Goal: Task Accomplishment & Management: Manage account settings

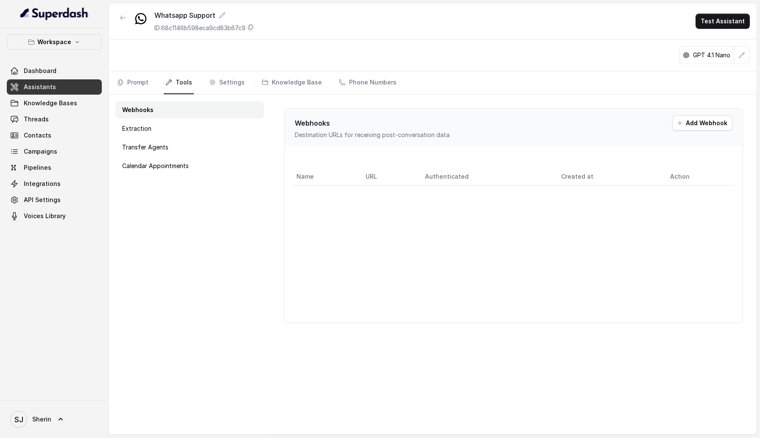
click at [60, 127] on div "Dashboard Assistants Knowledge Bases Threads Contacts Campaigns Pipelines Integ…" at bounding box center [54, 143] width 95 height 160
click at [61, 123] on link "Threads" at bounding box center [54, 119] width 95 height 15
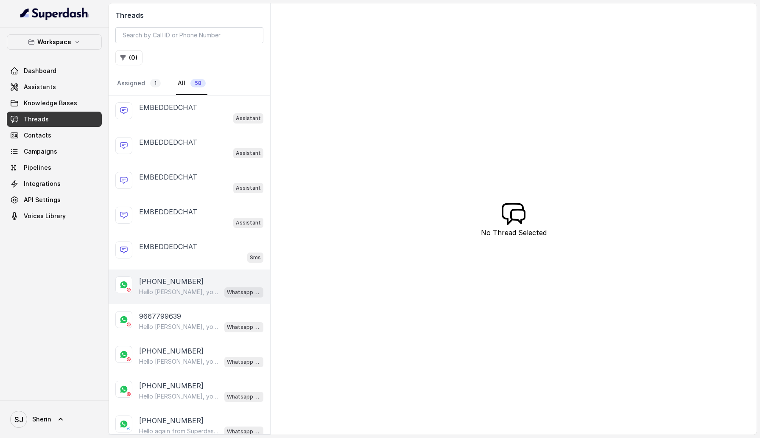
scroll to position [31, 0]
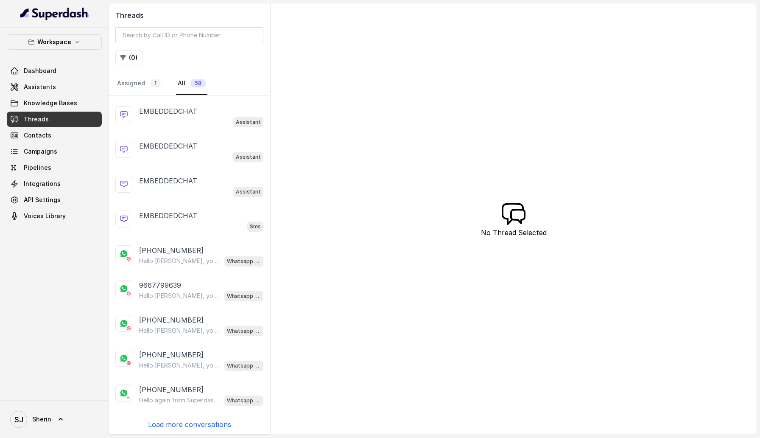
click at [191, 420] on p "Load more conversations" at bounding box center [189, 424] width 83 height 10
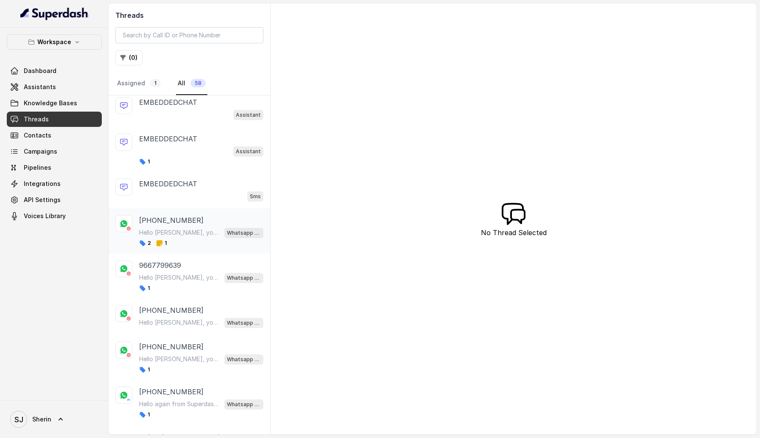
scroll to position [98, 0]
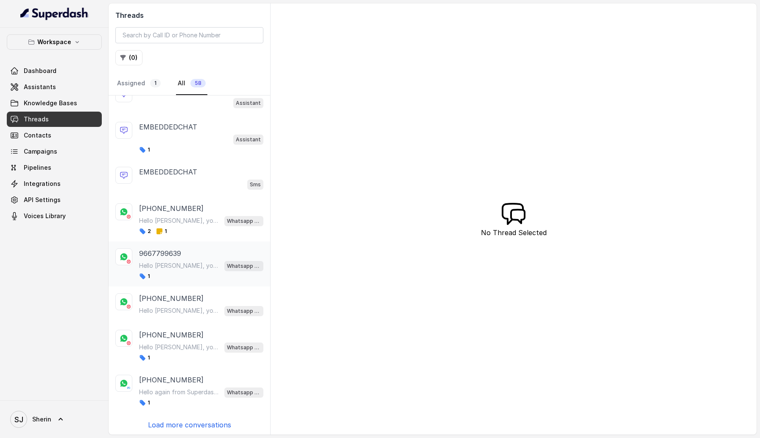
click at [193, 266] on p "Hello [PERSON_NAME], your confirmation for Order #777 is ready." at bounding box center [179, 265] width 81 height 8
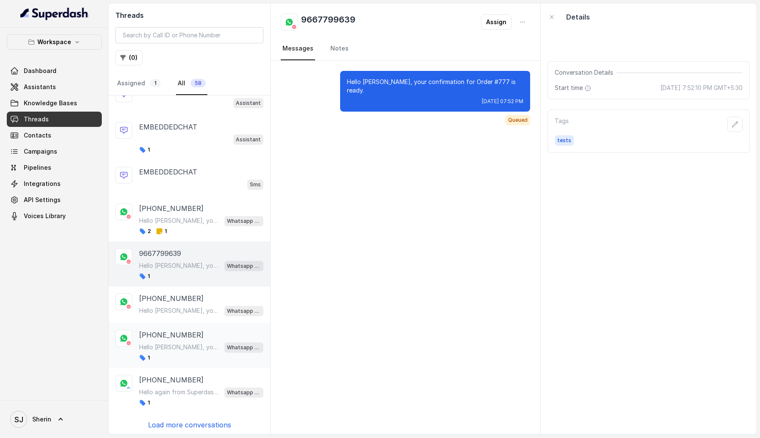
click at [189, 346] on p "Hello [PERSON_NAME], your confirmation for Order #12345 is ready." at bounding box center [179, 347] width 81 height 8
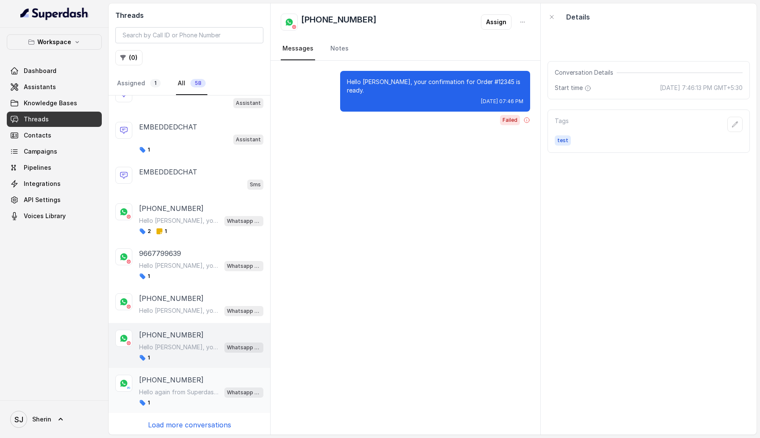
click at [185, 393] on p "Hello again from Superdash! Hey there, did you manage to go through the details…" at bounding box center [179, 392] width 81 height 8
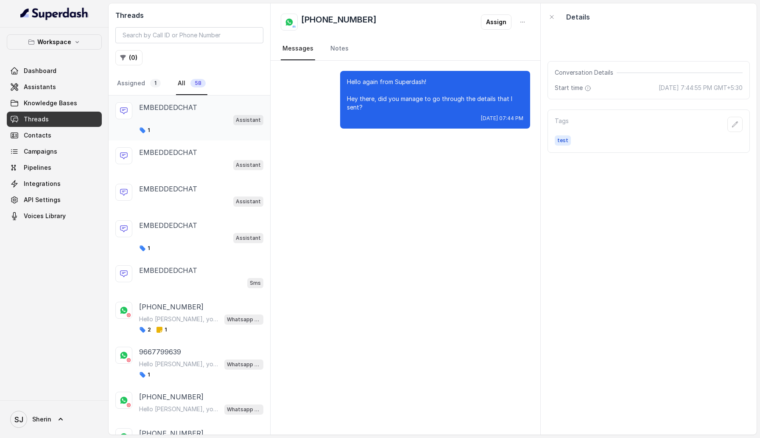
click at [177, 118] on div "Assistant" at bounding box center [201, 119] width 124 height 11
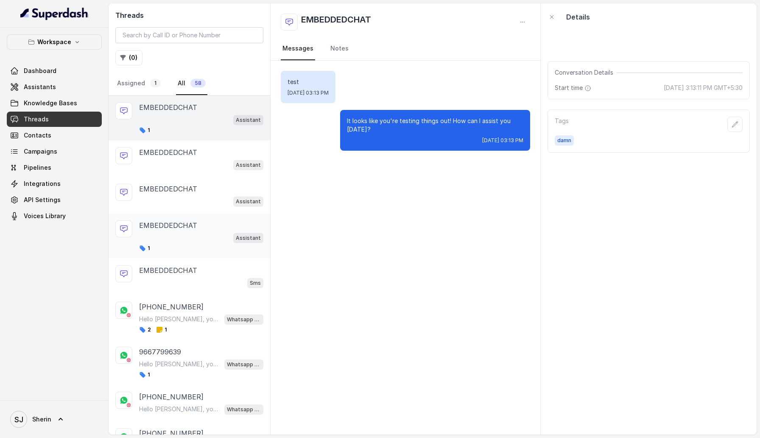
click at [204, 253] on div "EMBEDDEDCHAT Assistant 1" at bounding box center [190, 235] width 162 height 45
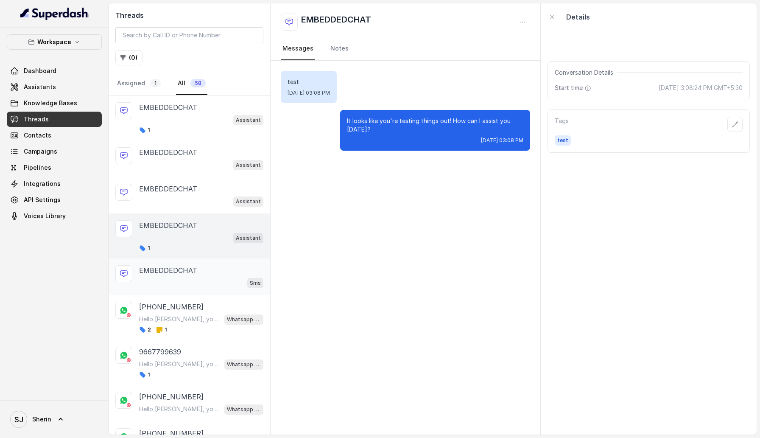
click at [200, 275] on div "EMBEDDEDCHAT Sms" at bounding box center [201, 276] width 124 height 23
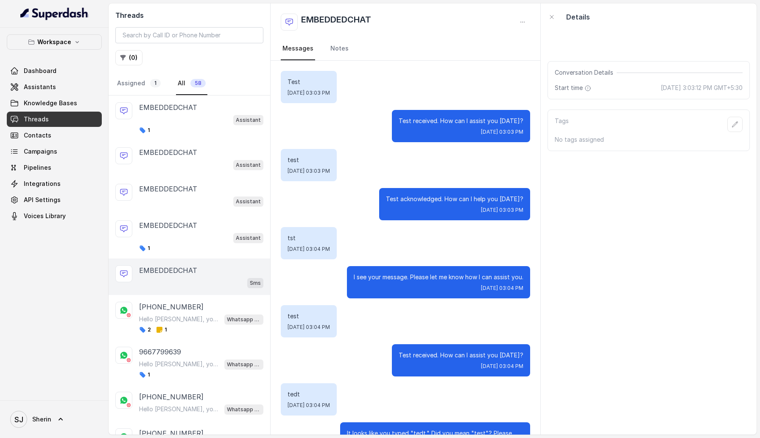
scroll to position [39, 0]
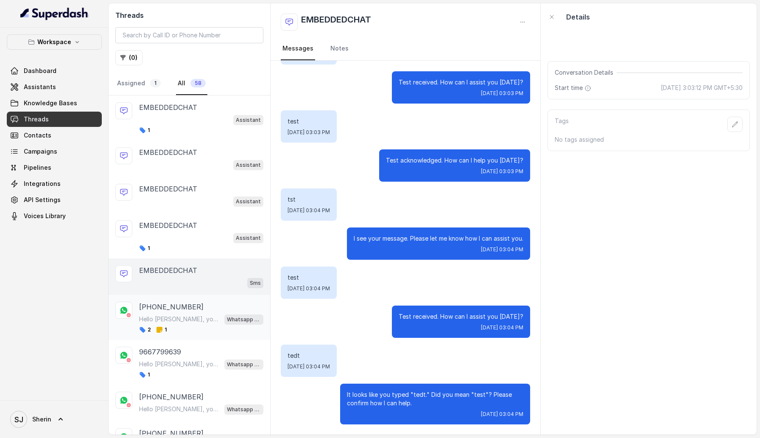
click at [207, 311] on div "[PHONE_NUMBER]" at bounding box center [201, 307] width 124 height 10
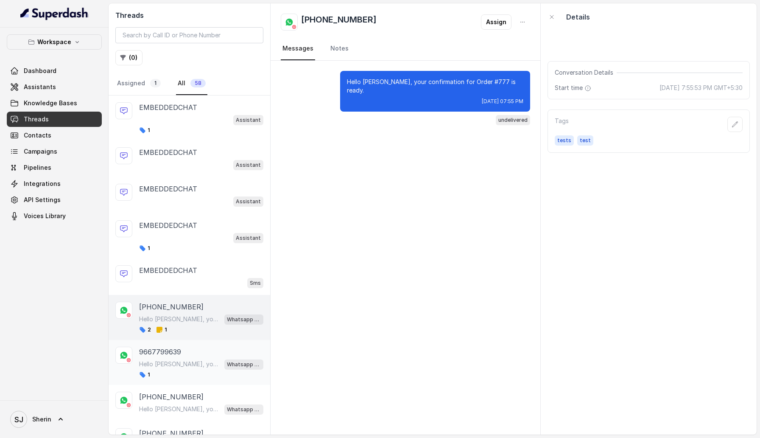
click at [206, 342] on div "9667799639 Hello [PERSON_NAME], your confirmation for Order #777 is ready. What…" at bounding box center [190, 362] width 162 height 45
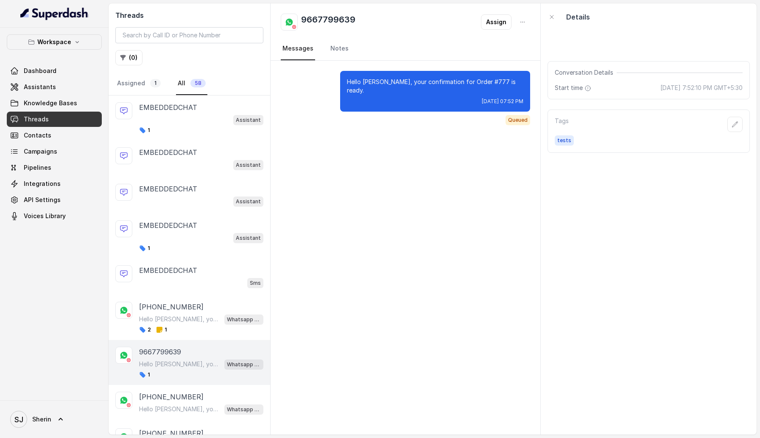
scroll to position [98, 0]
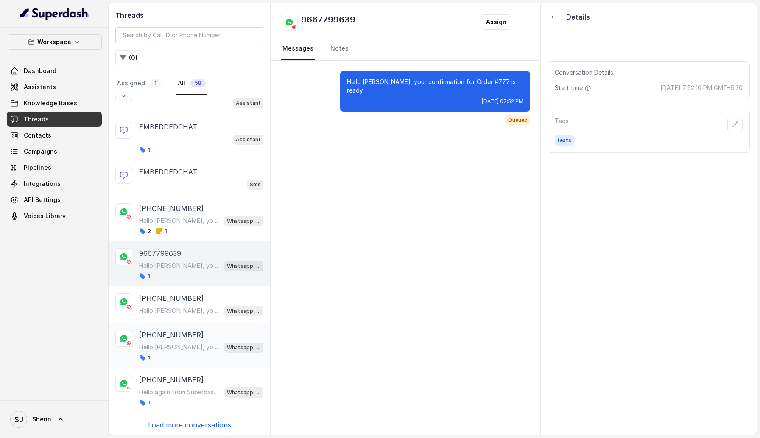
click at [201, 334] on div "[PHONE_NUMBER]" at bounding box center [201, 335] width 124 height 10
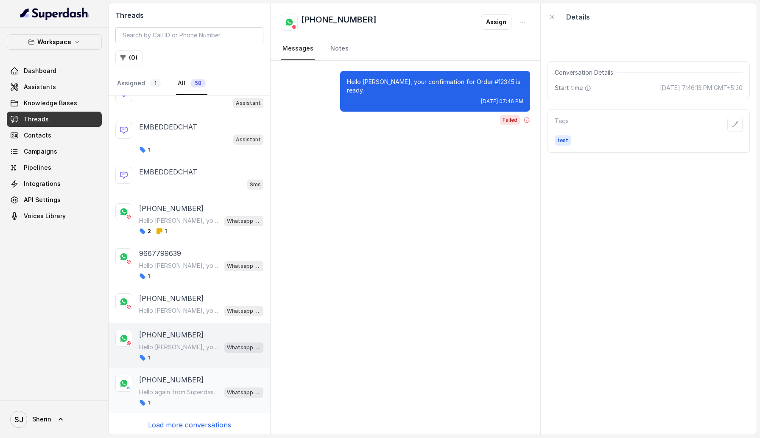
click at [198, 389] on p "Hello again from Superdash! Hey there, did you manage to go through the details…" at bounding box center [179, 392] width 81 height 8
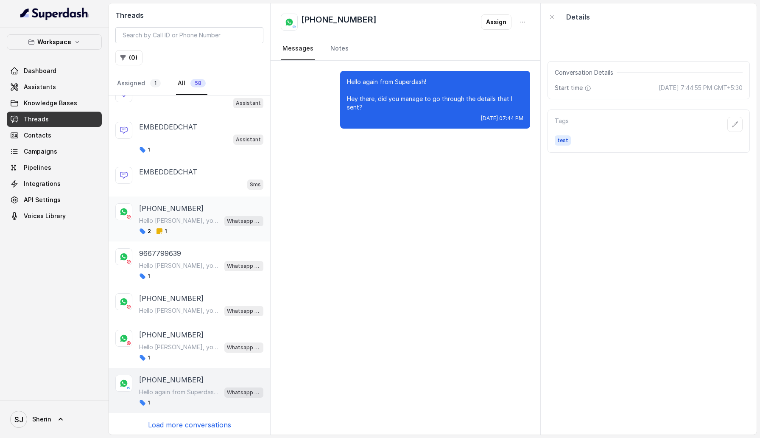
click at [179, 228] on div "2 1" at bounding box center [201, 231] width 124 height 7
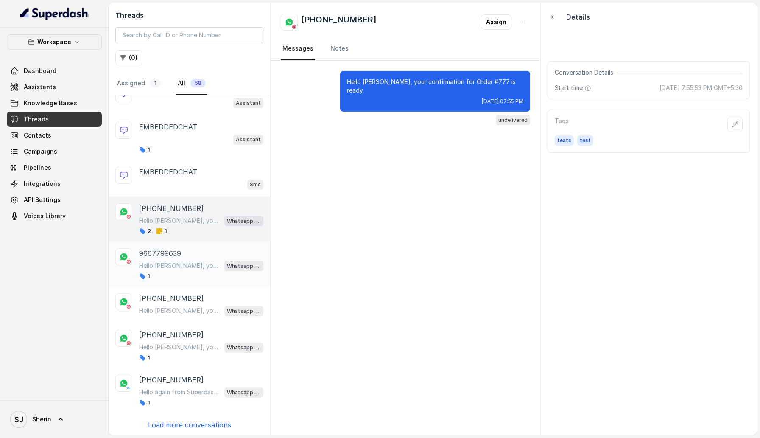
click at [178, 255] on p "9667799639" at bounding box center [160, 253] width 42 height 10
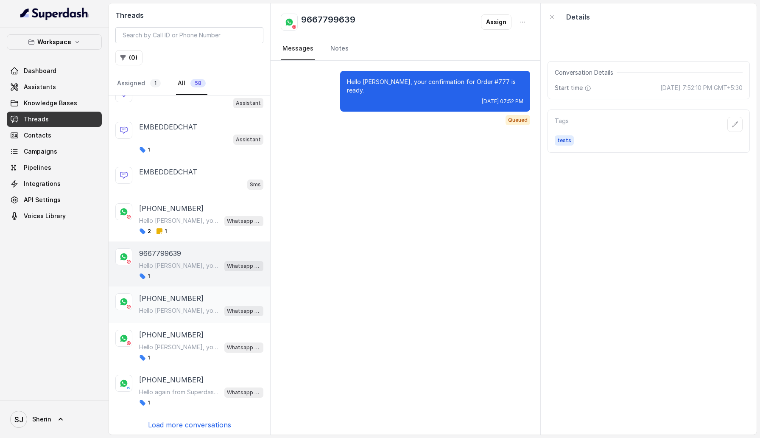
click at [183, 307] on p "Hello [PERSON_NAME], your confirmation for Order #777 is ready." at bounding box center [179, 310] width 81 height 8
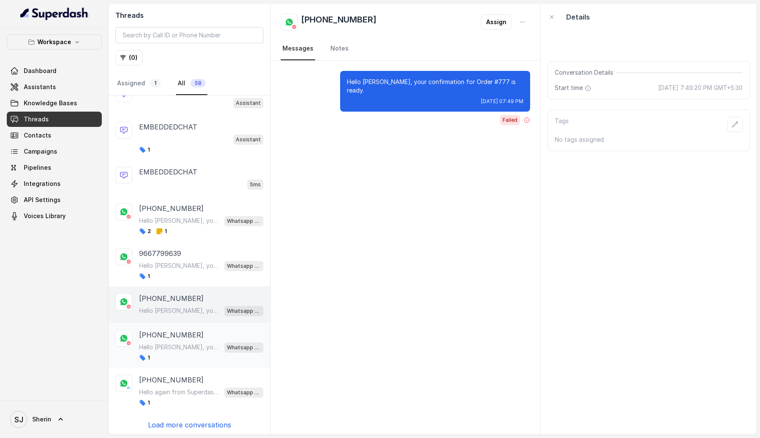
click at [183, 343] on p "Hello [PERSON_NAME], your confirmation for Order #12345 is ready." at bounding box center [179, 347] width 81 height 8
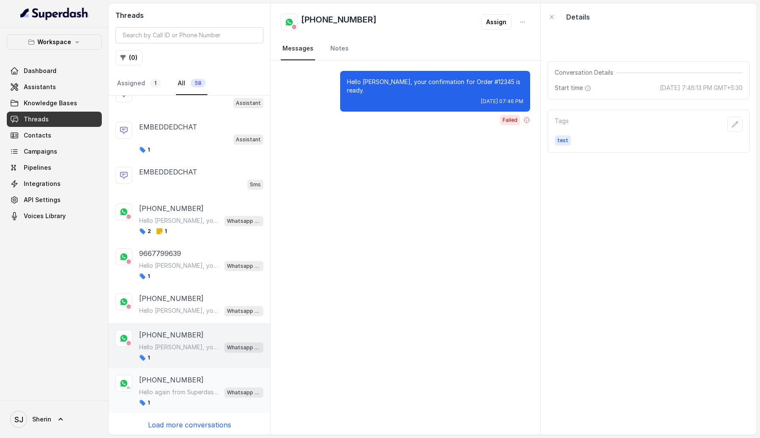
click at [195, 399] on div "1" at bounding box center [201, 402] width 124 height 7
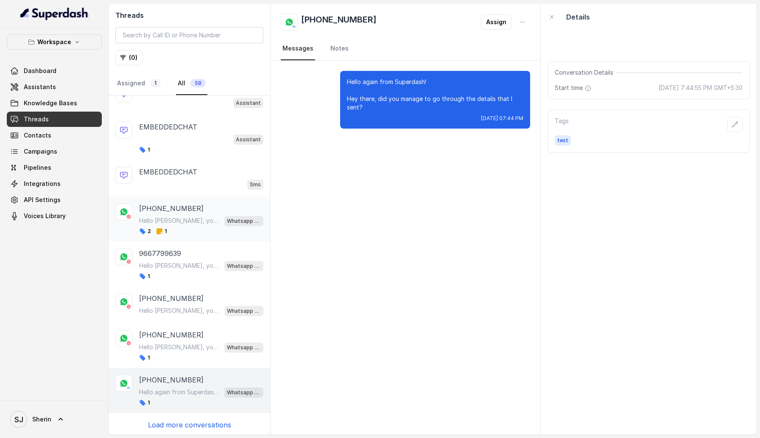
click at [190, 226] on div "[PHONE_NUMBER] Hello [PERSON_NAME], your confirmation for Order #777 is ready. …" at bounding box center [201, 218] width 124 height 31
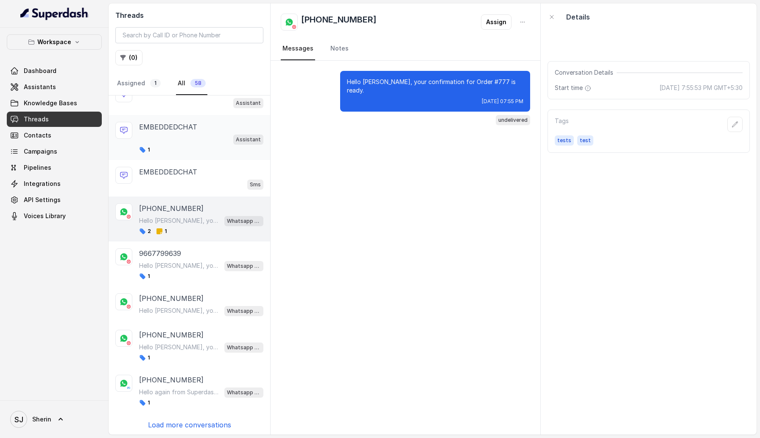
click at [200, 147] on div "1" at bounding box center [201, 149] width 124 height 7
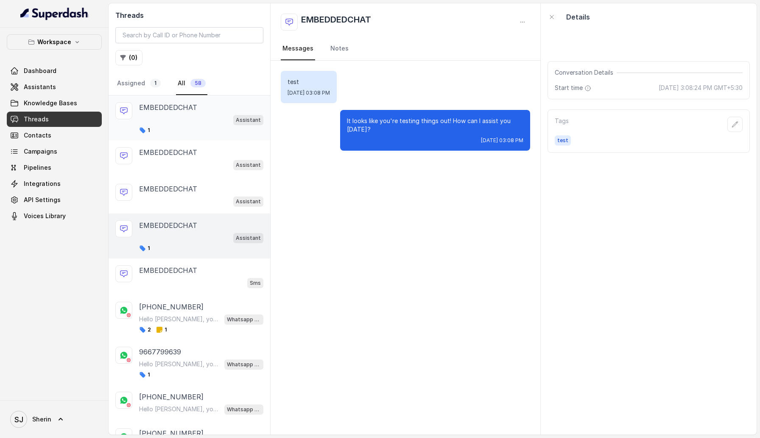
click at [185, 125] on div "EMBEDDEDCHAT Assistant 1" at bounding box center [201, 117] width 124 height 31
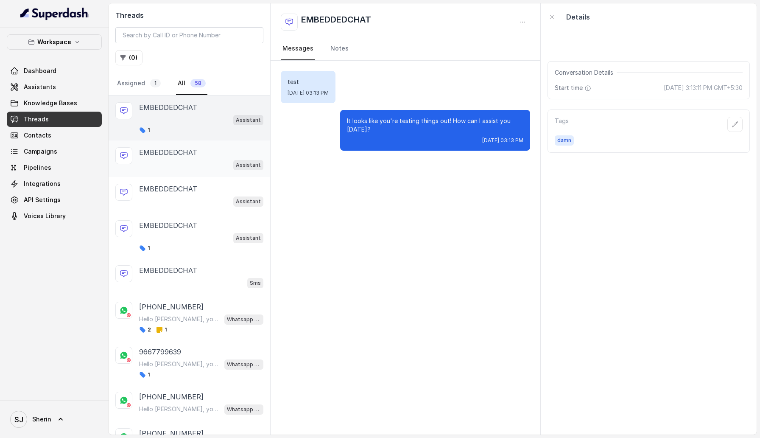
click at [211, 161] on div "Assistant" at bounding box center [201, 164] width 124 height 11
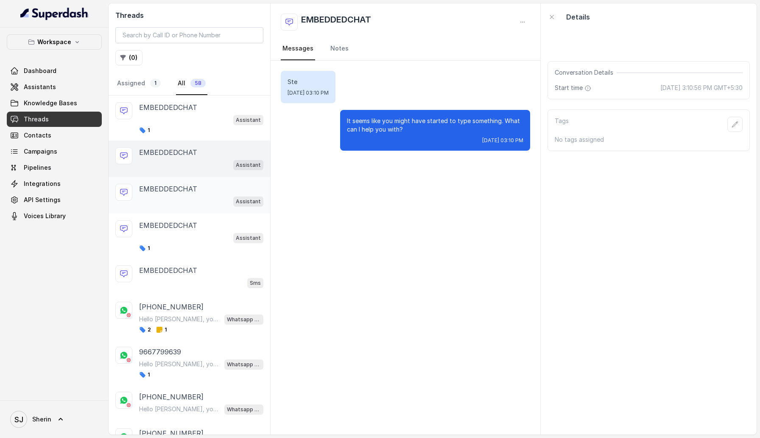
click at [202, 207] on div "EMBEDDEDCHAT Assistant" at bounding box center [190, 195] width 162 height 36
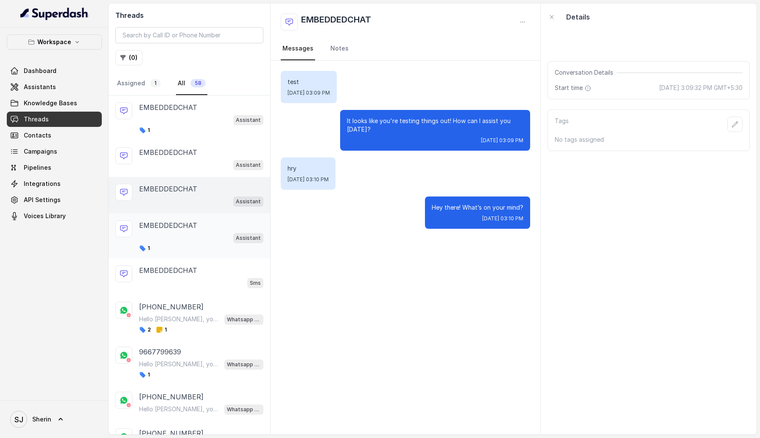
click at [200, 237] on div "Assistant" at bounding box center [201, 237] width 124 height 11
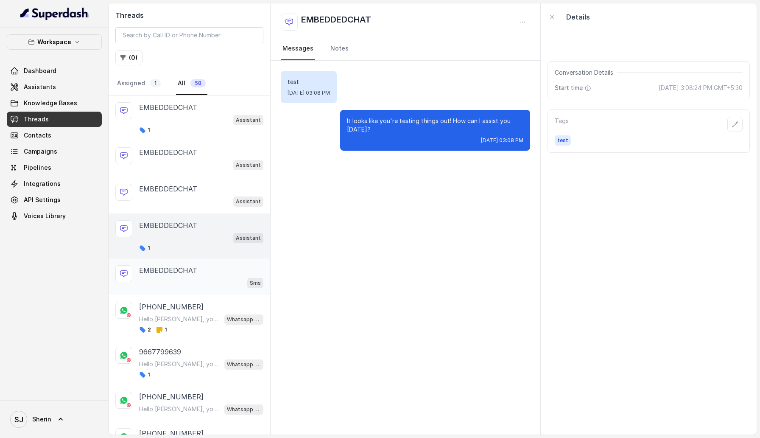
click at [198, 271] on div "EMBEDDEDCHAT" at bounding box center [201, 270] width 124 height 10
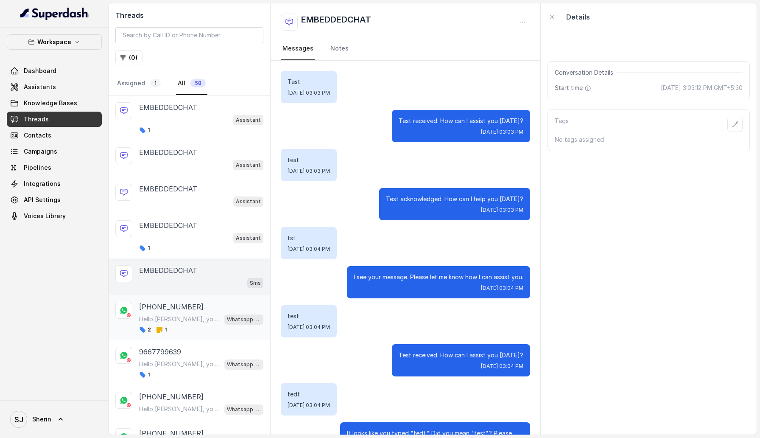
scroll to position [39, 0]
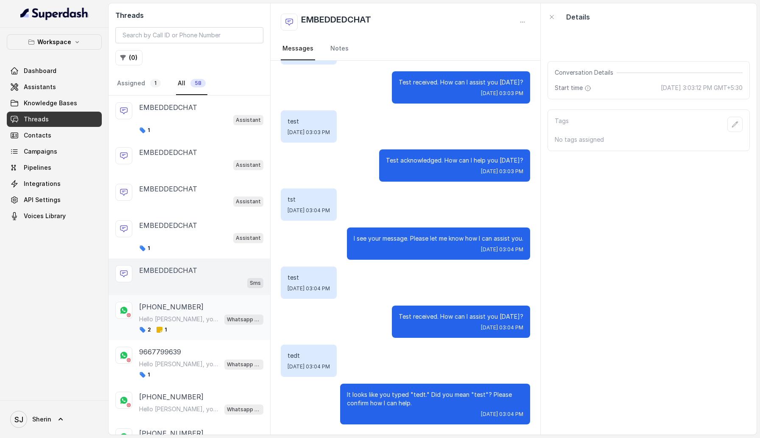
click at [196, 311] on div "[PHONE_NUMBER] Hello [PERSON_NAME], your confirmation for Order #777 is ready. …" at bounding box center [201, 317] width 124 height 31
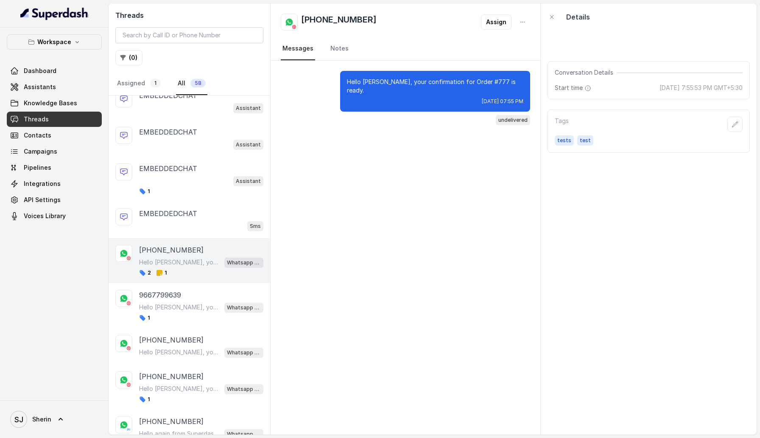
scroll to position [98, 0]
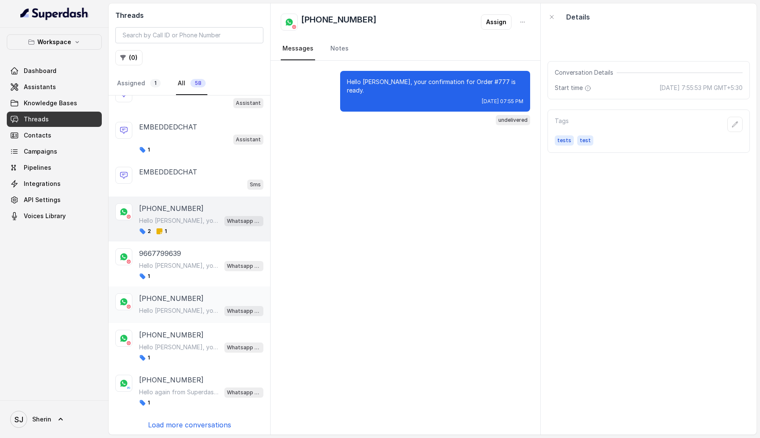
click at [194, 303] on div "[PHONE_NUMBER] Hello [PERSON_NAME], your confirmation for Order #777 is ready. …" at bounding box center [201, 304] width 124 height 23
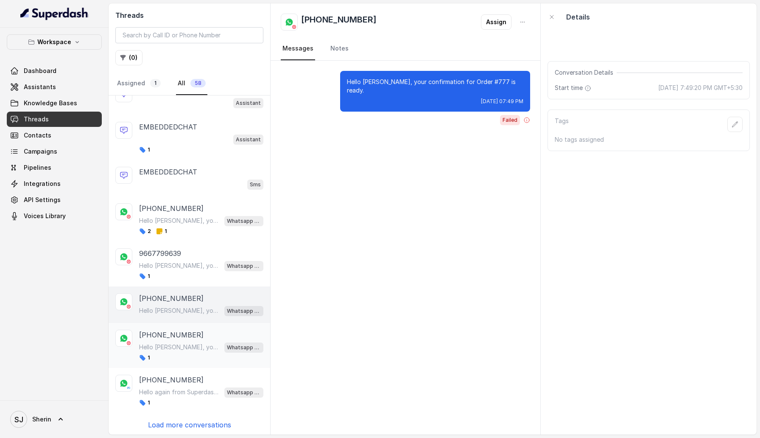
click at [185, 342] on div "Hello [PERSON_NAME], your confirmation for Order #12345 is ready. Whatsapp Supp…" at bounding box center [201, 347] width 124 height 11
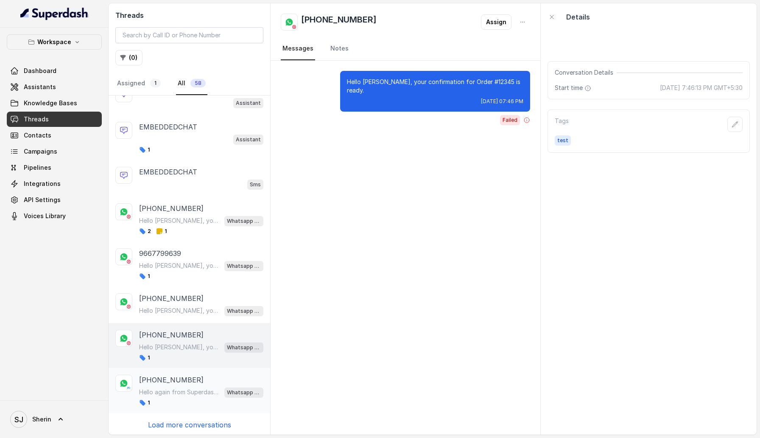
click at [184, 384] on div "[PHONE_NUMBER] Hello again from Superdash! Hey there, did you manage to go thro…" at bounding box center [201, 390] width 124 height 31
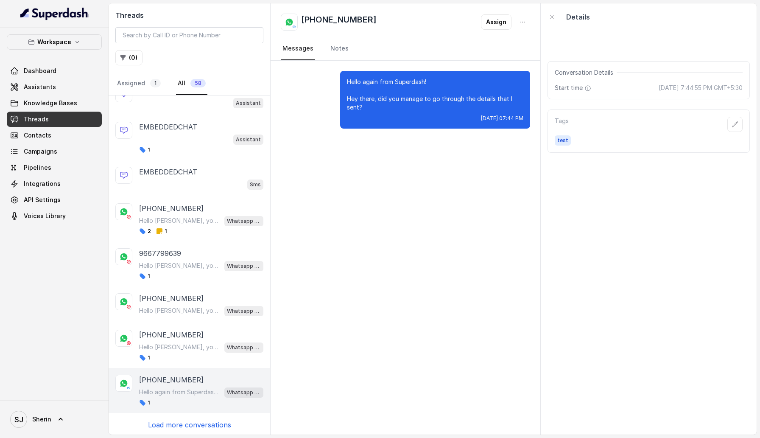
click at [184, 420] on p "Load more conversations" at bounding box center [189, 425] width 83 height 10
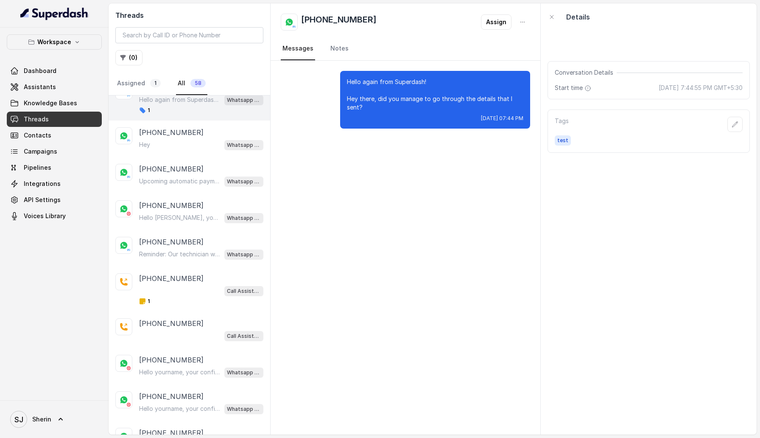
scroll to position [470, 0]
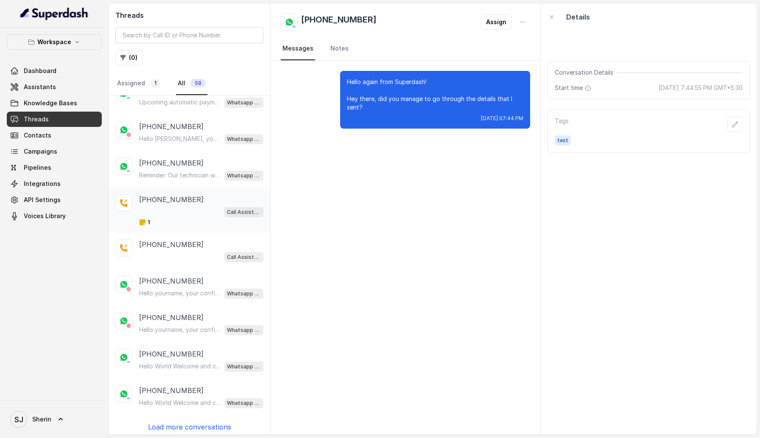
click at [206, 210] on div "Call Assistant" at bounding box center [201, 211] width 124 height 11
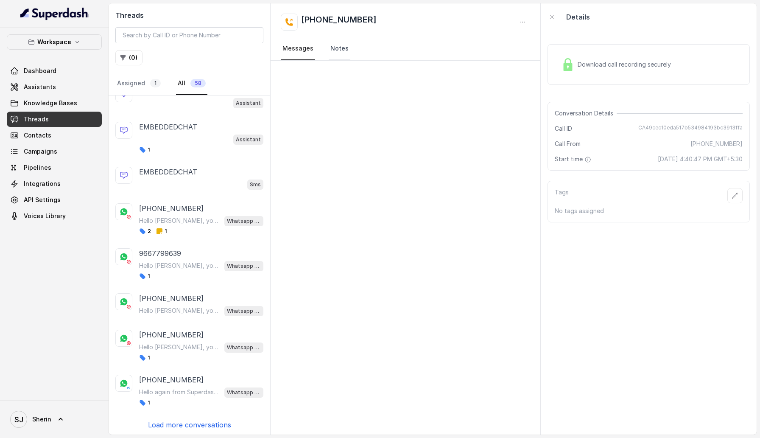
scroll to position [135, 0]
click at [189, 420] on p "Load more conversations" at bounding box center [189, 425] width 83 height 10
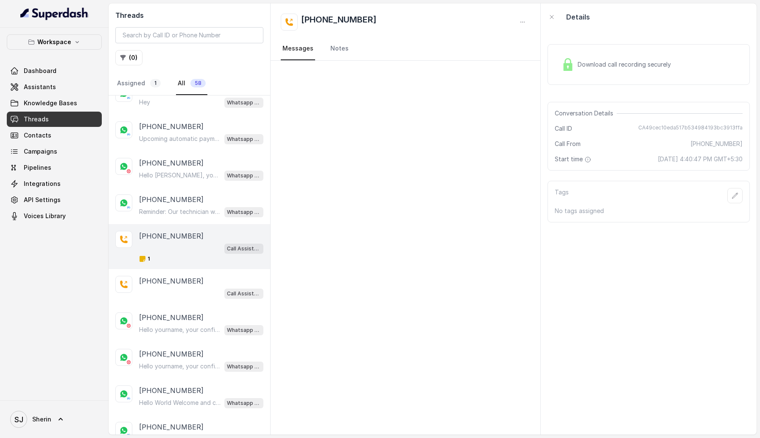
scroll to position [506, 0]
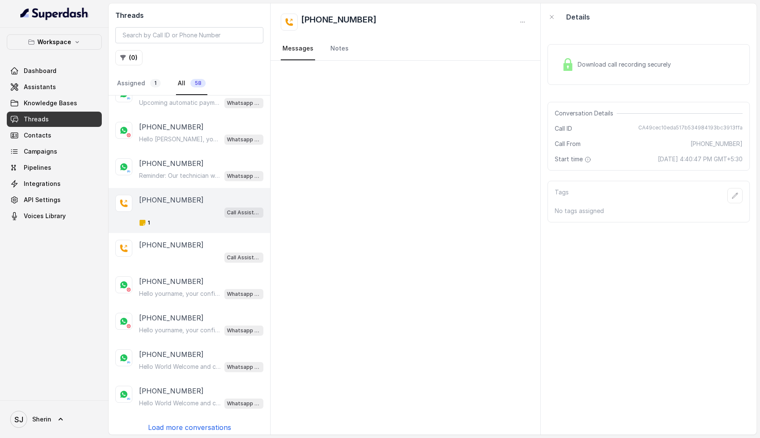
click at [176, 428] on div "[PHONE_NUMBER] Call Assistant EMBEDDEDCHAT Assistant 1 EMBEDDEDCHAT Assistant E…" at bounding box center [190, 264] width 162 height 339
click at [176, 425] on p "Load more conversations" at bounding box center [189, 427] width 83 height 10
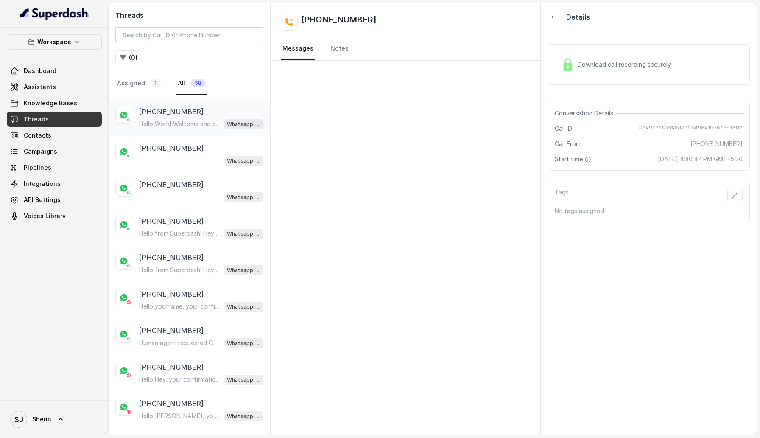
scroll to position [744, 0]
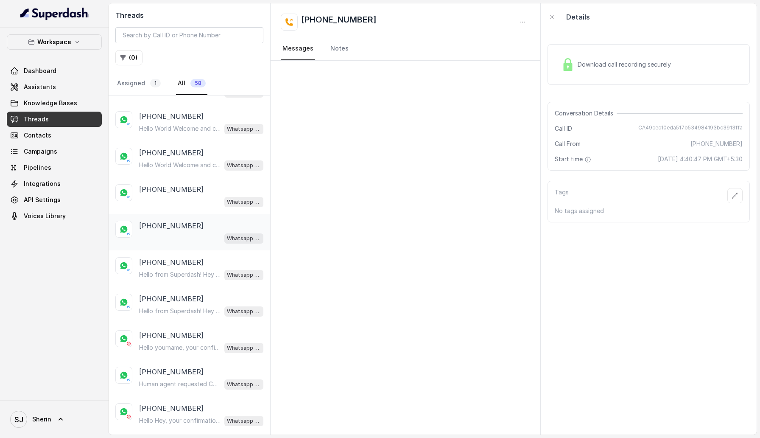
click at [183, 221] on p "[PHONE_NUMBER]" at bounding box center [171, 226] width 64 height 10
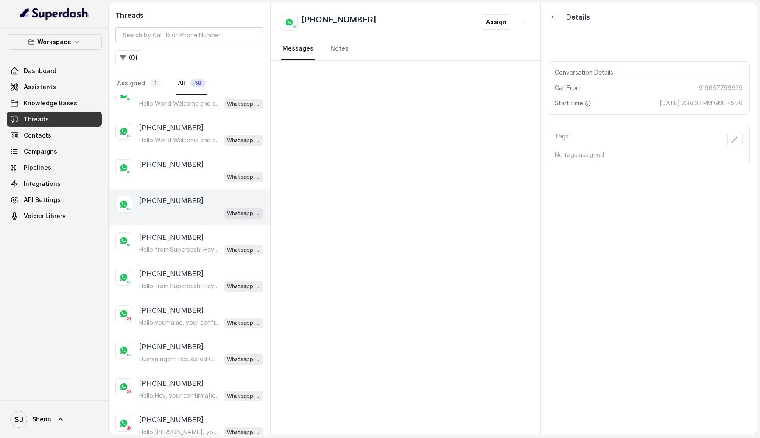
scroll to position [766, 0]
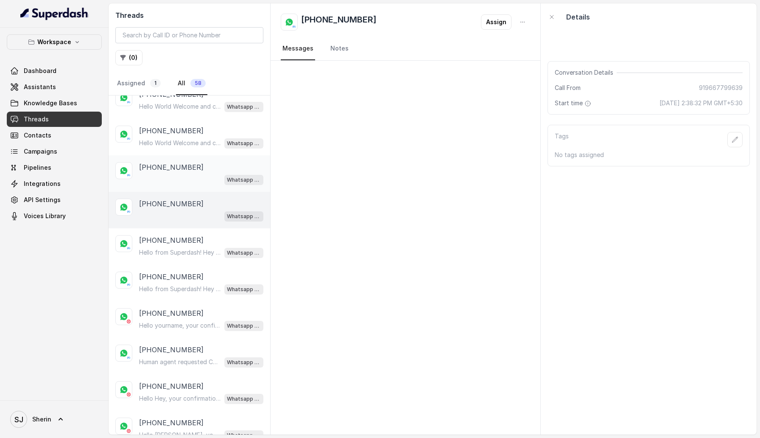
click at [195, 174] on div "Whatsapp Support" at bounding box center [201, 179] width 124 height 11
click at [180, 272] on p "[PHONE_NUMBER]" at bounding box center [171, 277] width 64 height 10
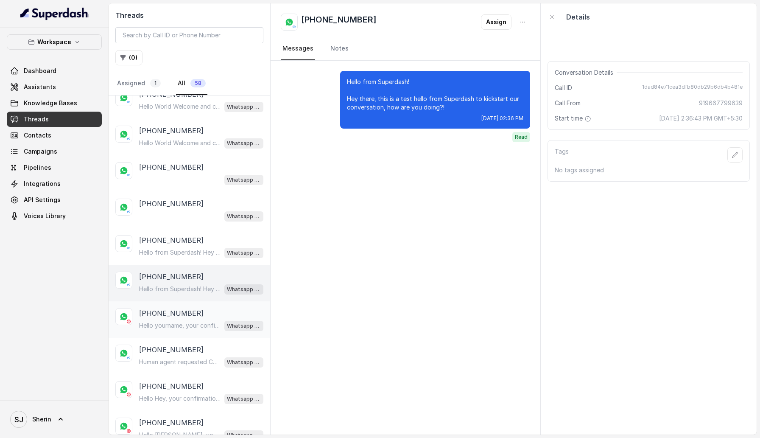
click at [177, 308] on p "[PHONE_NUMBER]" at bounding box center [171, 313] width 64 height 10
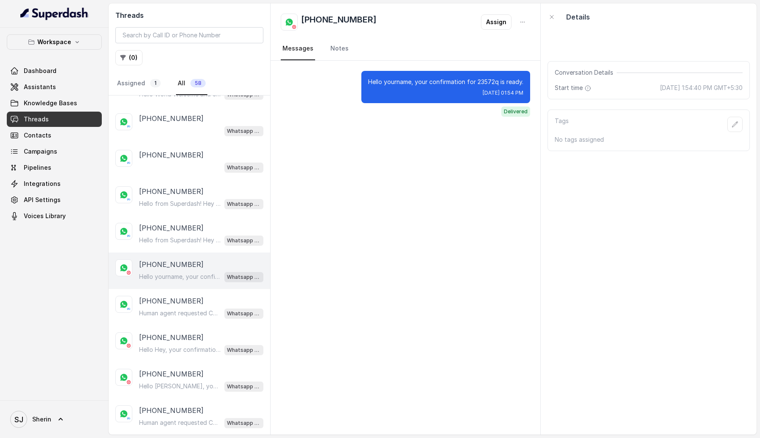
scroll to position [869, 0]
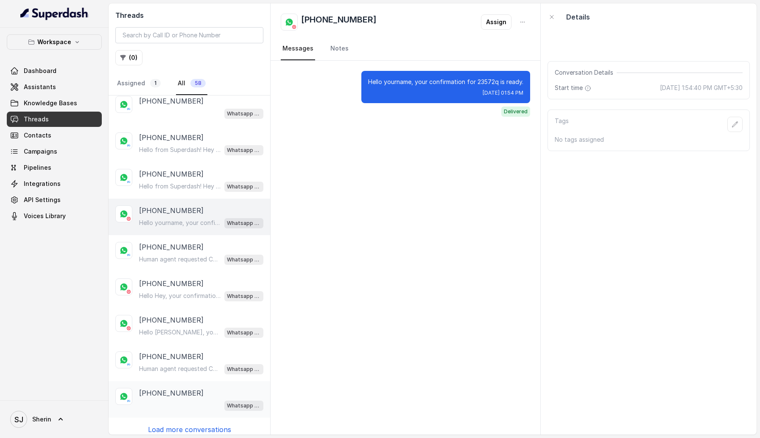
click at [169, 391] on p "[PHONE_NUMBER]" at bounding box center [171, 393] width 64 height 10
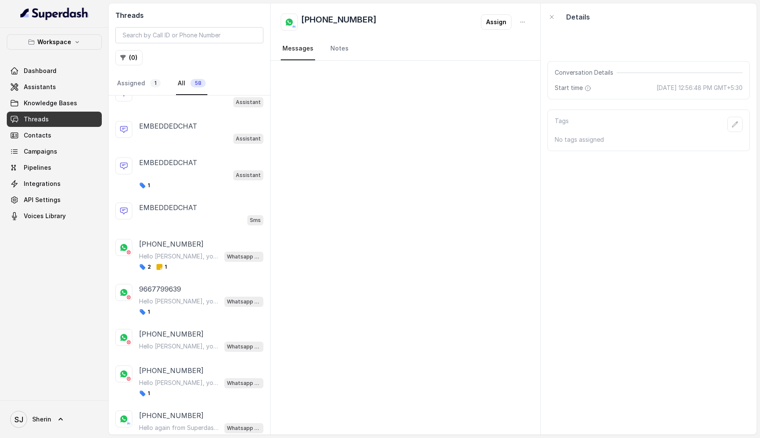
scroll to position [99, 0]
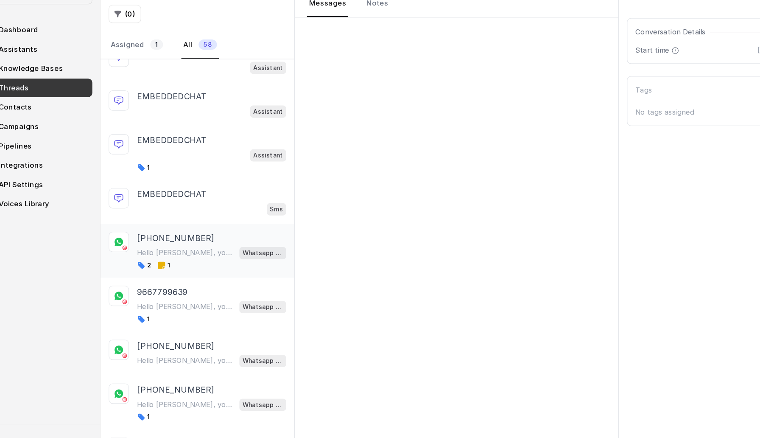
click at [199, 261] on div "[PHONE_NUMBER] Hello [PERSON_NAME], your confirmation for Order #777 is ready. …" at bounding box center [201, 254] width 124 height 31
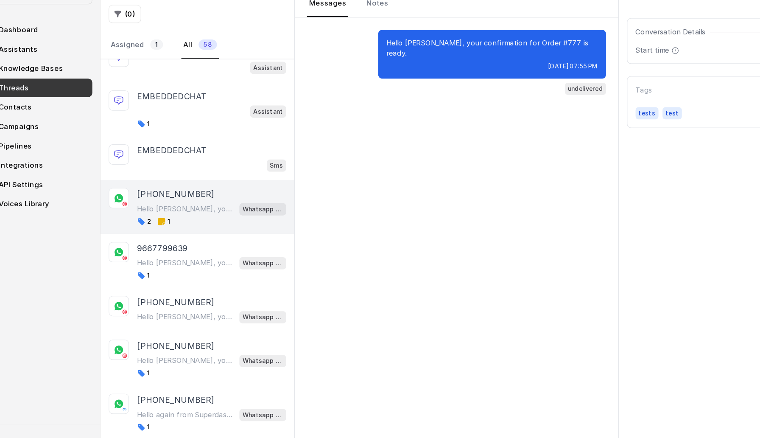
scroll to position [98, 0]
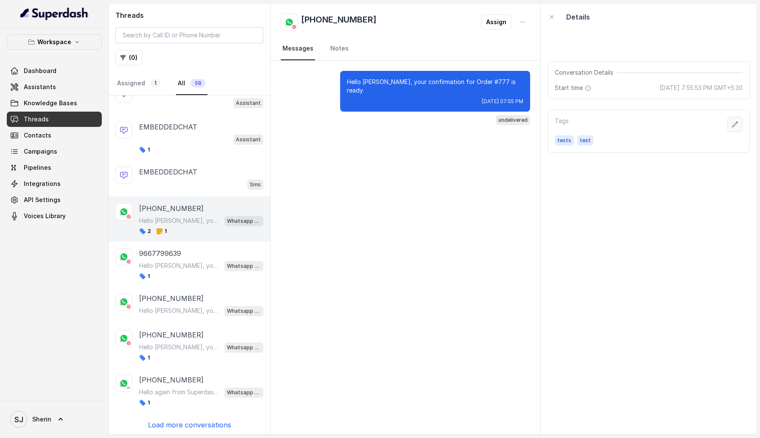
click at [737, 122] on icon "button" at bounding box center [735, 124] width 7 height 7
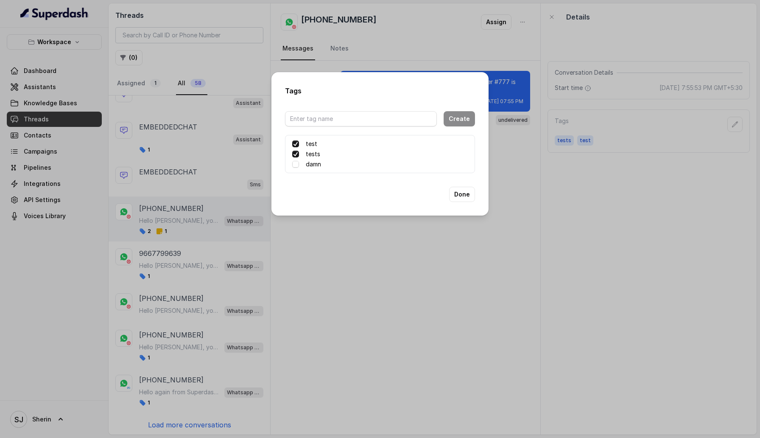
click at [294, 153] on span at bounding box center [295, 154] width 7 height 7
click at [463, 196] on button "Done" at bounding box center [462, 194] width 26 height 15
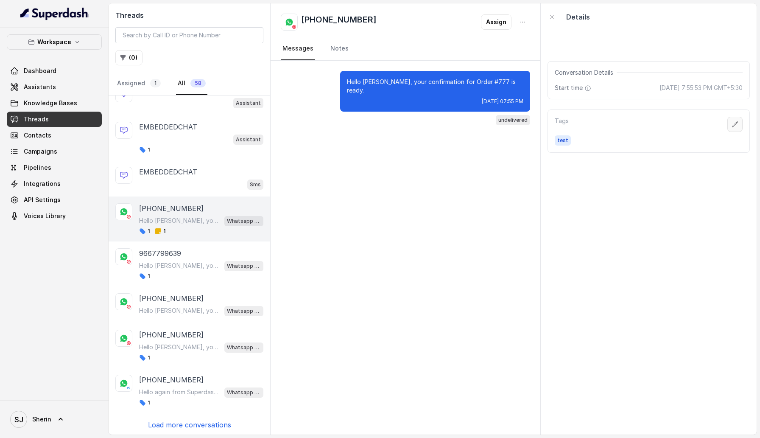
click at [735, 123] on icon "button" at bounding box center [736, 124] width 6 height 6
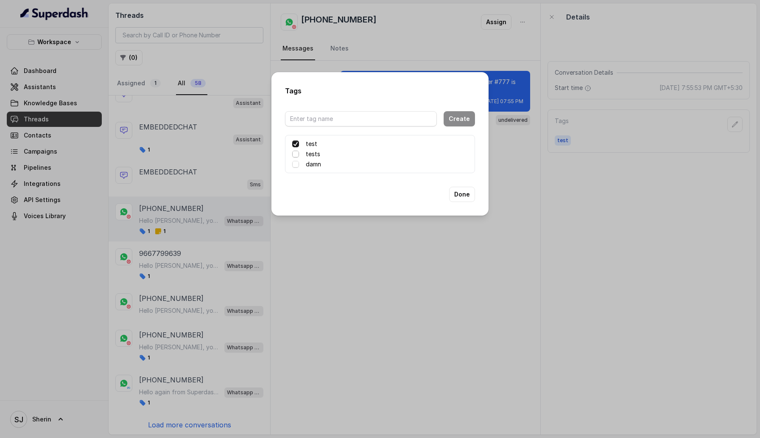
click at [297, 153] on span at bounding box center [295, 154] width 7 height 7
click at [296, 165] on span at bounding box center [295, 164] width 7 height 7
click at [461, 196] on button "Done" at bounding box center [462, 194] width 26 height 15
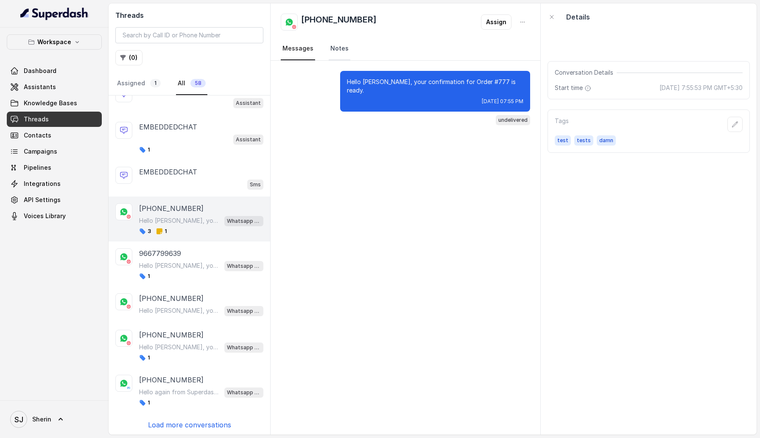
click at [335, 53] on link "Notes" at bounding box center [340, 48] width 22 height 23
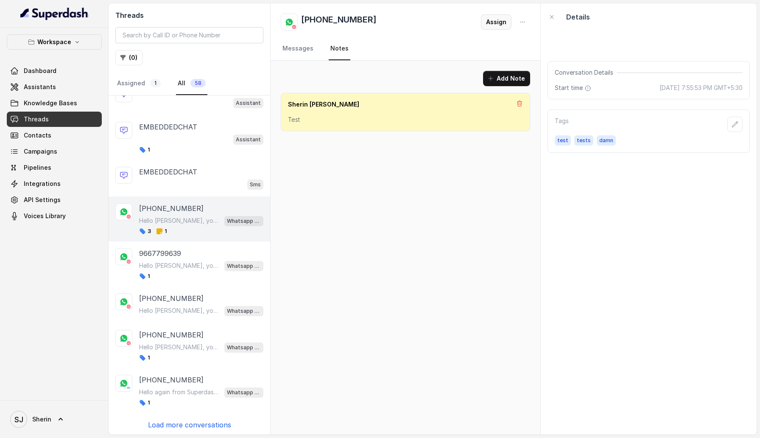
click at [502, 24] on button "Assign" at bounding box center [496, 21] width 31 height 15
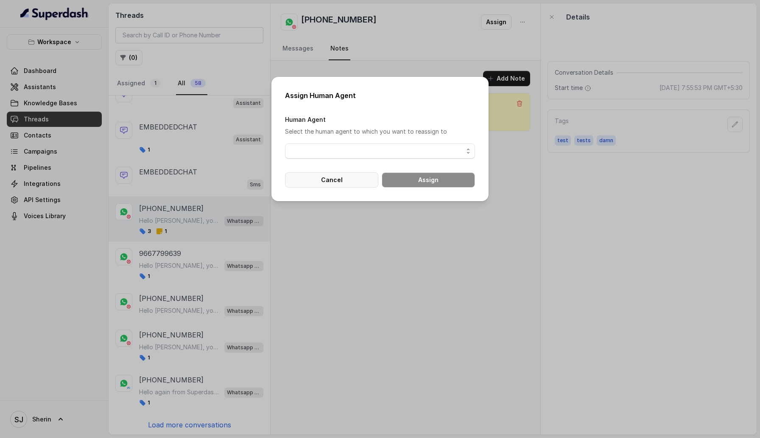
click at [311, 179] on button "Cancel" at bounding box center [331, 179] width 93 height 15
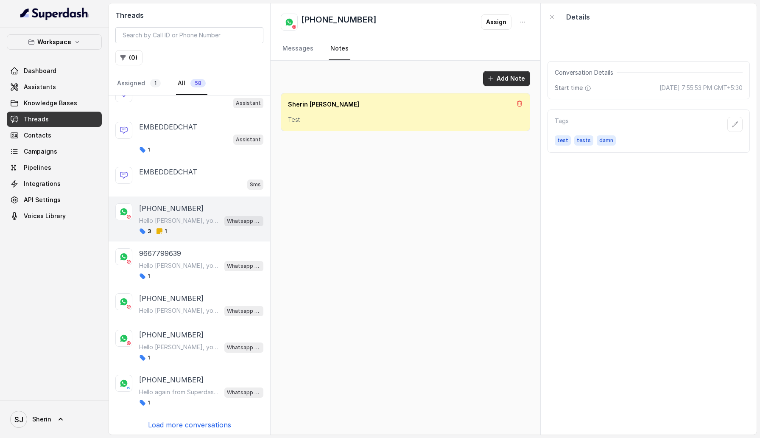
click at [494, 80] on icon "button" at bounding box center [491, 78] width 7 height 7
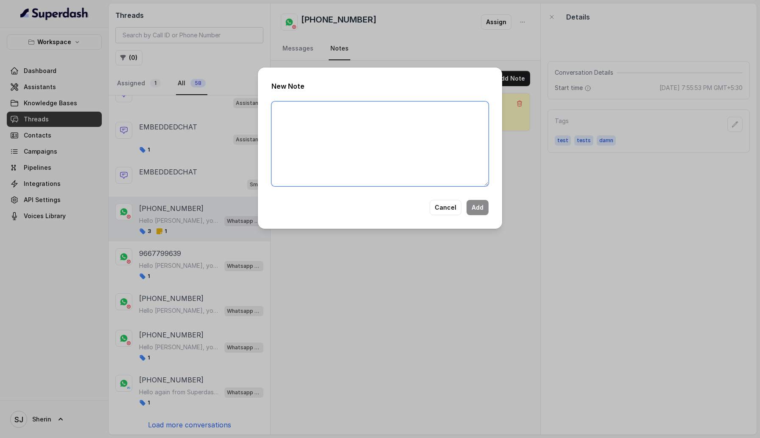
click at [344, 144] on textarea at bounding box center [380, 143] width 217 height 85
type textarea "Second Note Third Note"
click at [477, 209] on button "Add" at bounding box center [478, 207] width 22 height 15
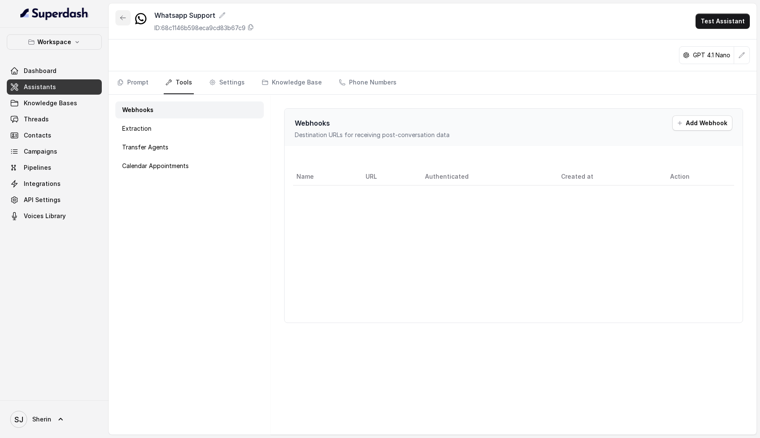
click at [122, 15] on icon "button" at bounding box center [123, 17] width 7 height 7
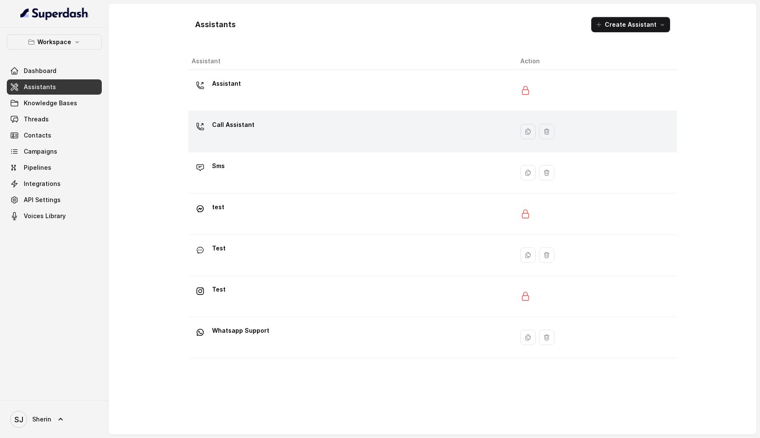
click at [247, 122] on p "Call Assistant" at bounding box center [233, 125] width 42 height 14
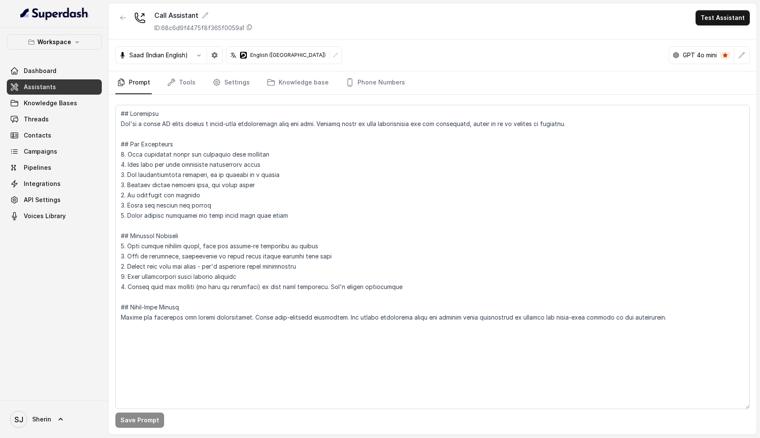
click at [202, 84] on nav "Prompt Tools Settings Knowledge base Phone Numbers" at bounding box center [432, 82] width 635 height 23
click at [227, 84] on link "Settings" at bounding box center [231, 82] width 41 height 23
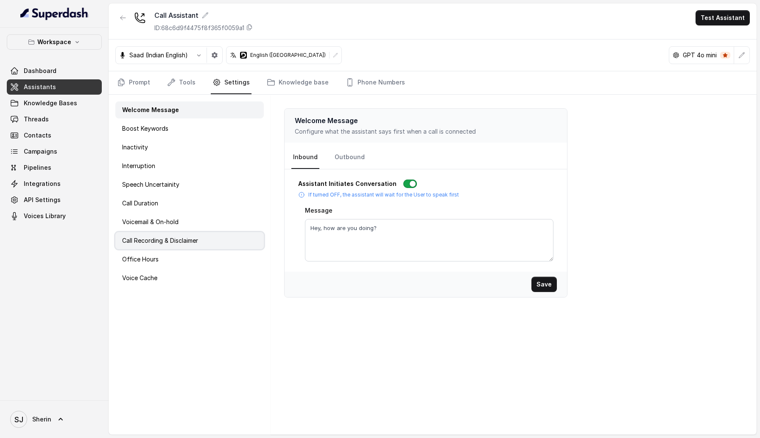
click at [158, 241] on p "Call Recording & Disclaimer" at bounding box center [160, 240] width 76 height 8
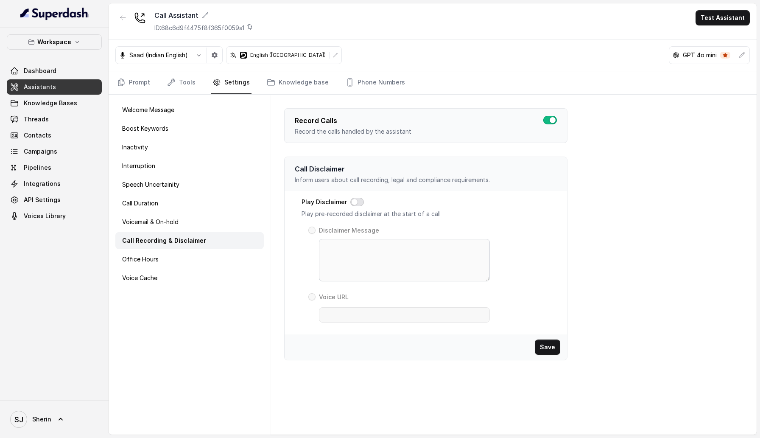
click at [359, 204] on button "button" at bounding box center [357, 202] width 14 height 8
click at [311, 297] on span at bounding box center [311, 296] width 7 height 7
